Goal: Find specific page/section: Find specific page/section

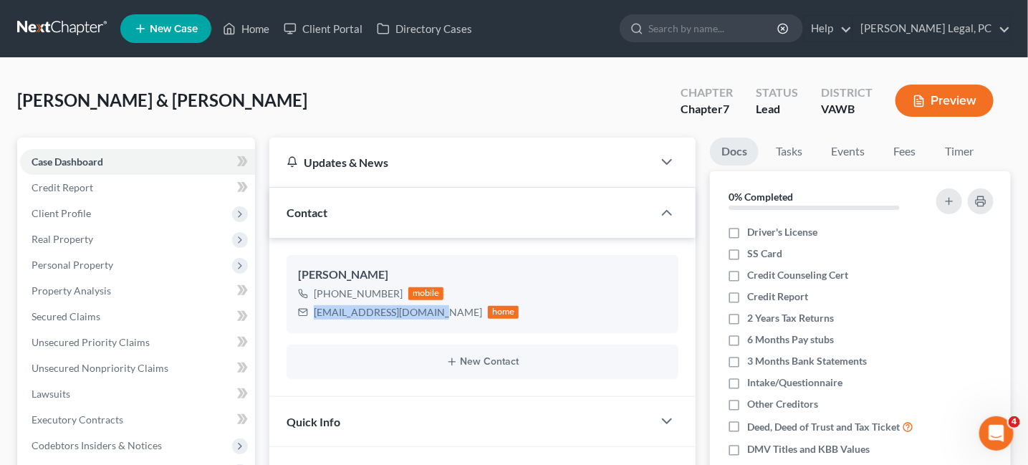
click at [101, 30] on link at bounding box center [63, 29] width 92 height 26
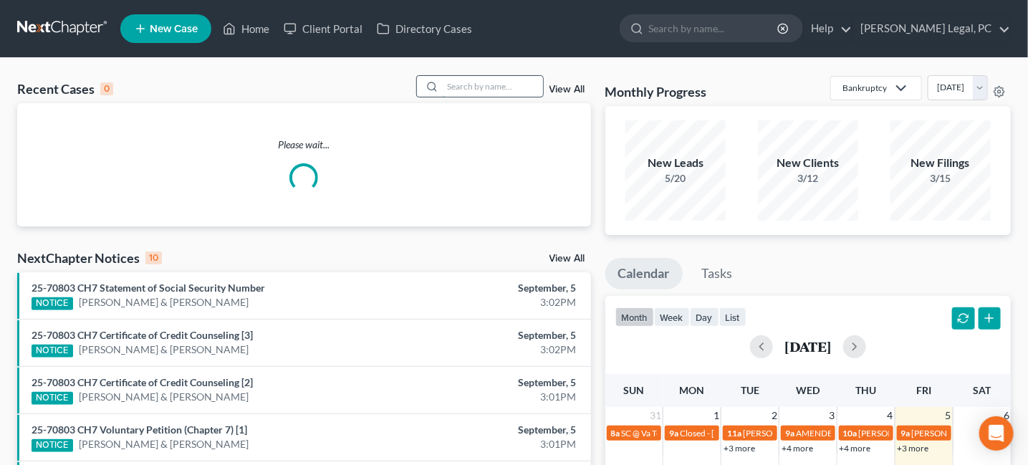
click at [445, 81] on input "search" at bounding box center [493, 86] width 100 height 21
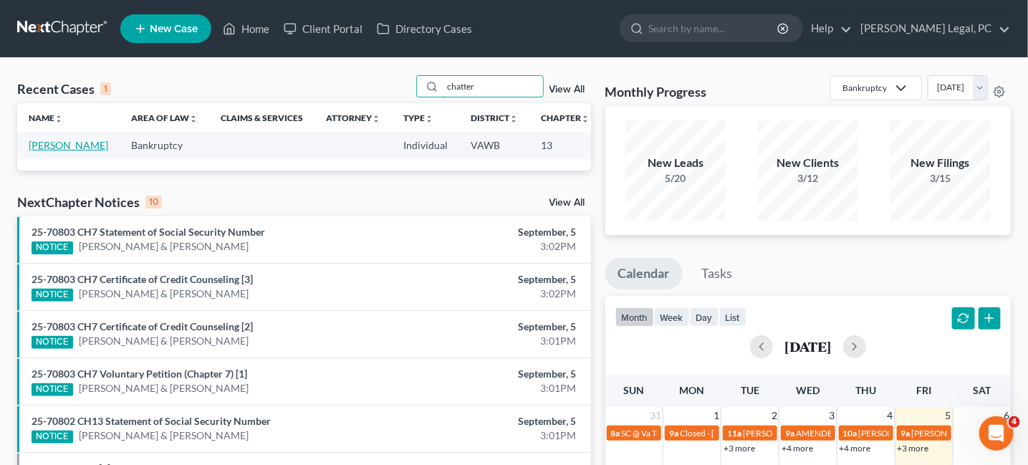
type input "chatter"
click at [57, 147] on link "[PERSON_NAME]" at bounding box center [68, 145] width 79 height 12
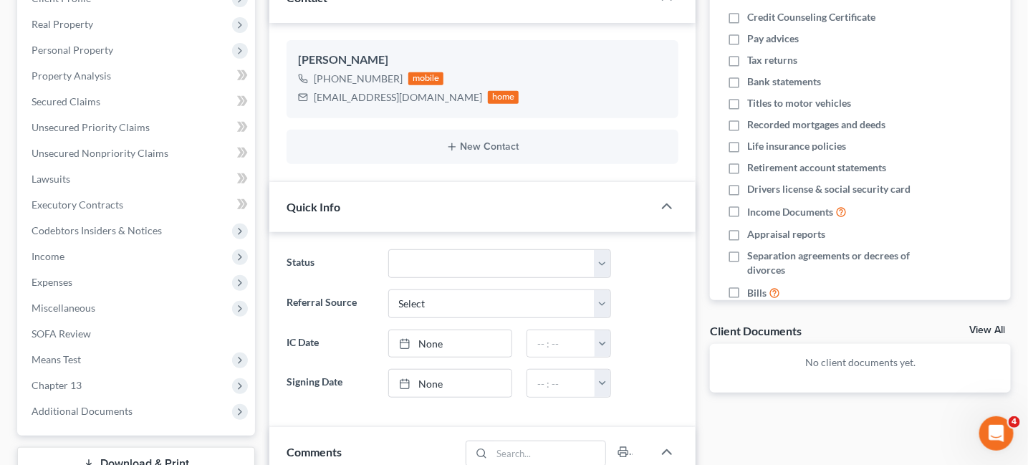
scroll to position [358, 0]
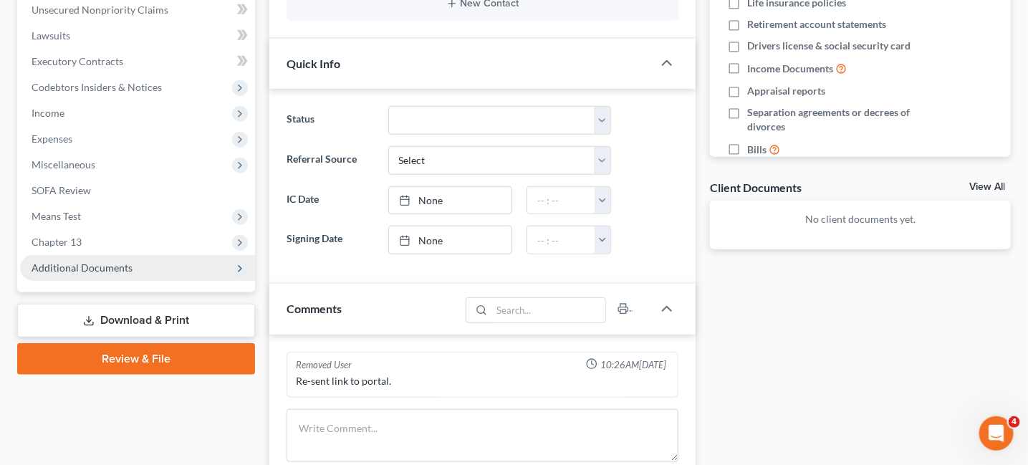
click at [110, 264] on span "Additional Documents" at bounding box center [82, 267] width 101 height 12
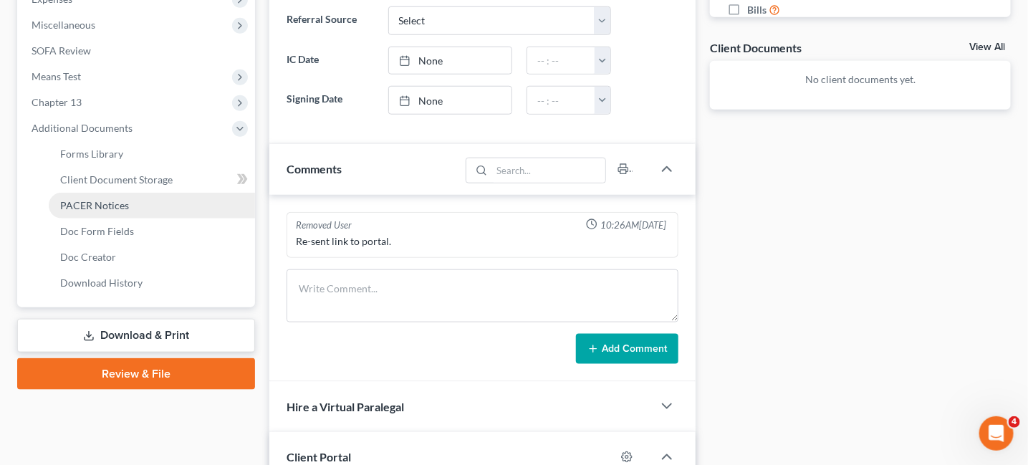
scroll to position [501, 0]
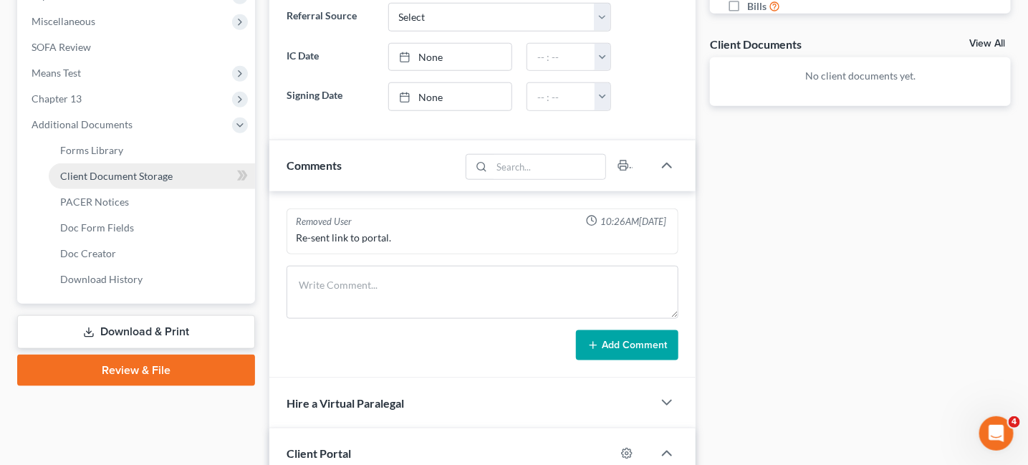
click at [132, 170] on span "Client Document Storage" at bounding box center [116, 176] width 112 height 12
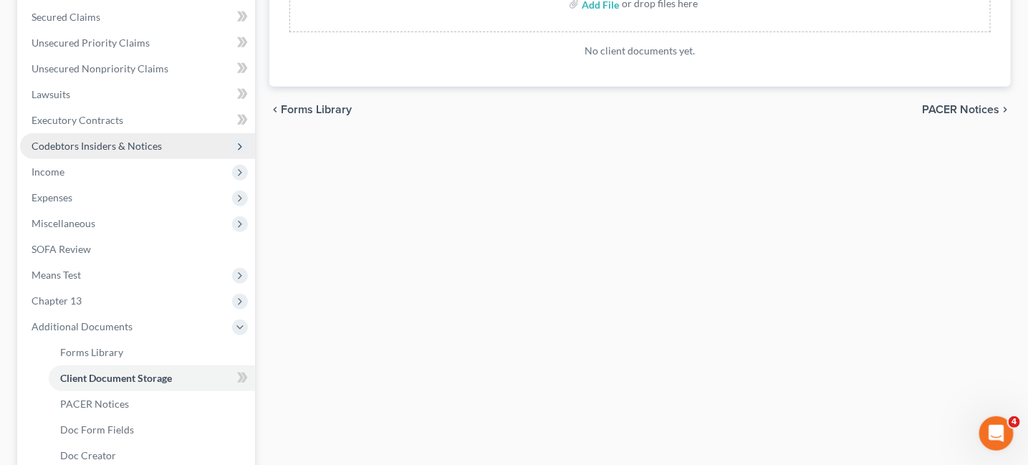
scroll to position [358, 0]
